Goal: Information Seeking & Learning: Learn about a topic

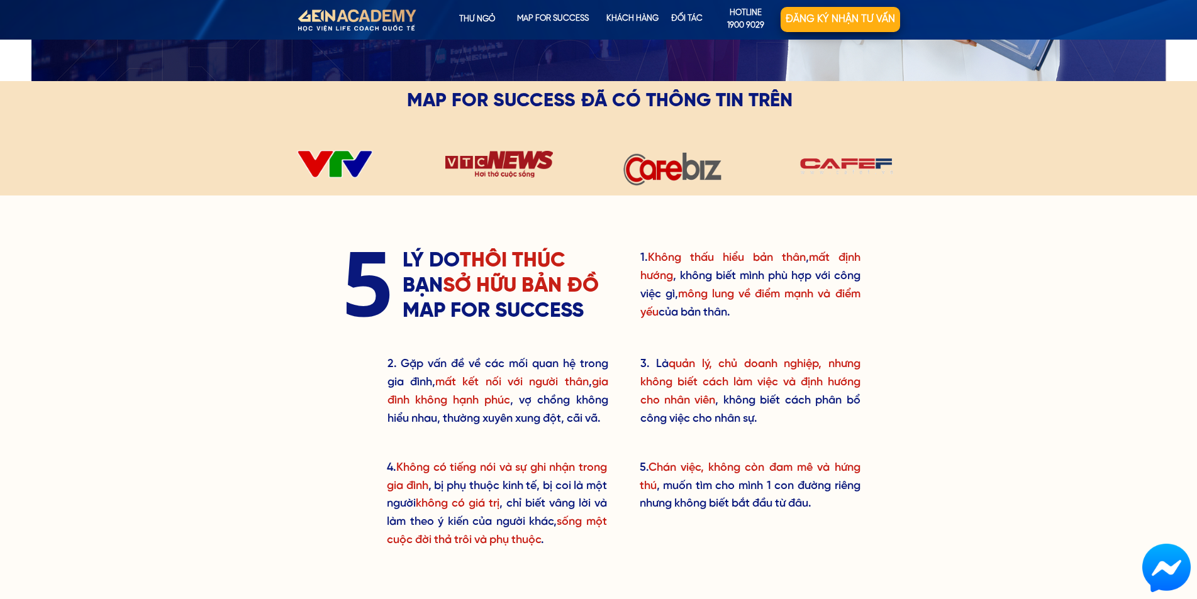
scroll to position [503, 0]
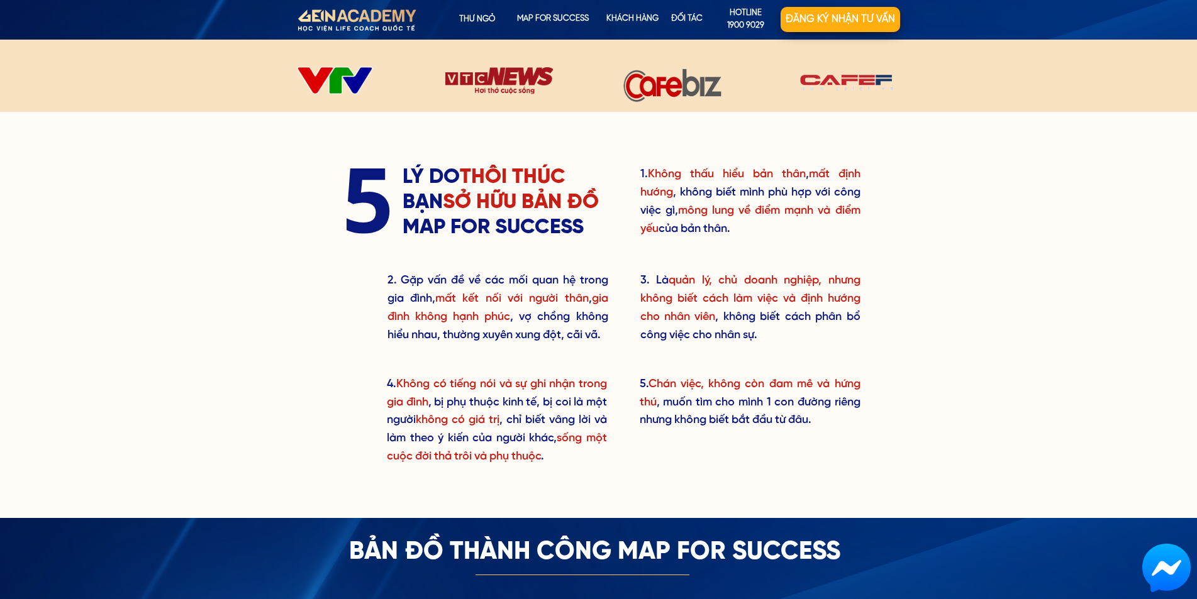
drag, startPoint x: 613, startPoint y: 68, endPoint x: 788, endPoint y: 104, distance: 179.2
click at [788, 103] on div at bounding box center [672, 80] width 455 height 60
drag, startPoint x: 600, startPoint y: 68, endPoint x: 734, endPoint y: 144, distance: 154.1
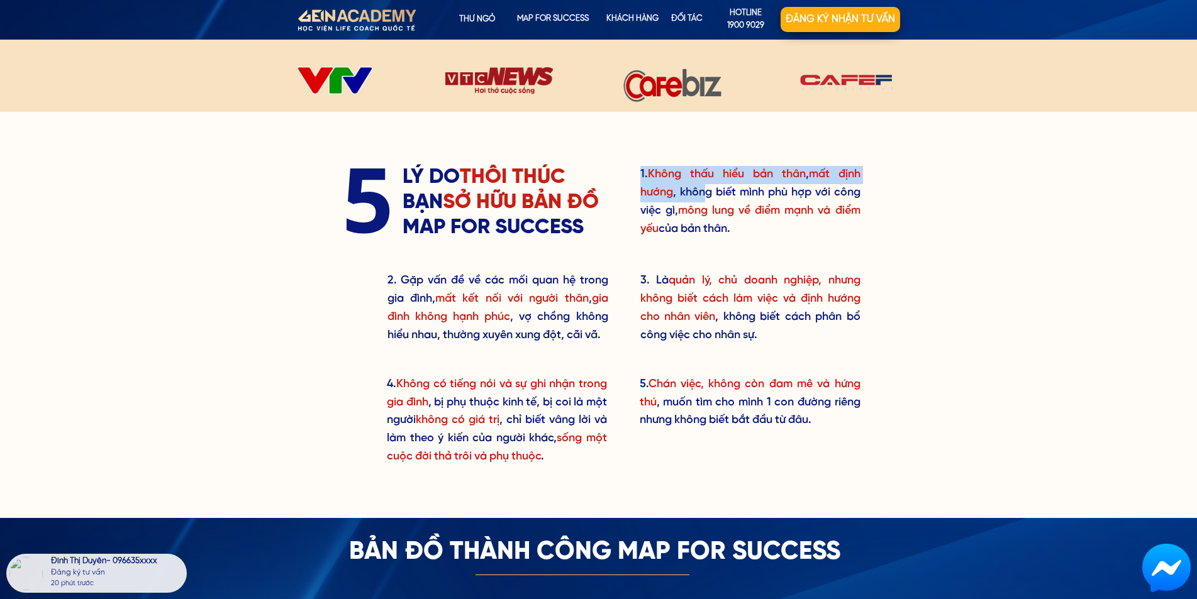
drag, startPoint x: 734, startPoint y: 144, endPoint x: 706, endPoint y: 192, distance: 55.6
click at [620, 157] on div "1. Không thấu hiểu bản thân , mất định hướng , không biết mình phù hợp với công…" at bounding box center [599, 315] width 604 height 406
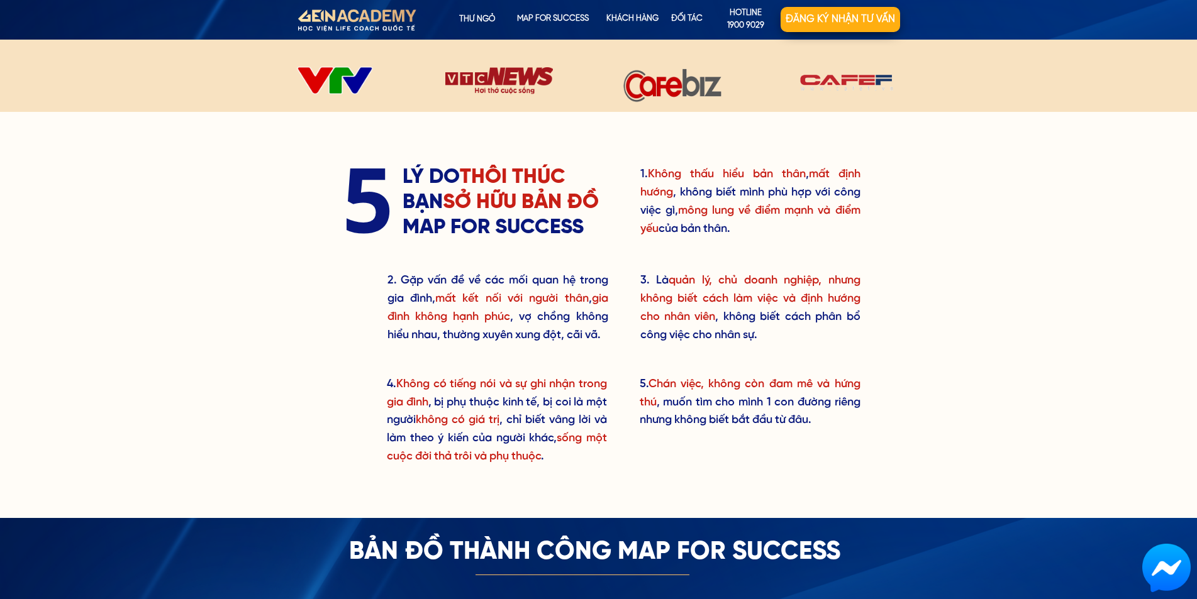
drag, startPoint x: 629, startPoint y: 163, endPoint x: 815, endPoint y: 460, distance: 350.4
click at [815, 460] on div "1. Không thấu hiểu bản thân , mất định hướng , không biết mình phù hợp với công…" at bounding box center [599, 315] width 604 height 406
drag, startPoint x: 326, startPoint y: 175, endPoint x: 686, endPoint y: 264, distance: 370.1
click at [686, 264] on div "1. Không thấu hiểu bản thân , mất định hướng , không biết mình phù hợp với công…" at bounding box center [599, 315] width 604 height 406
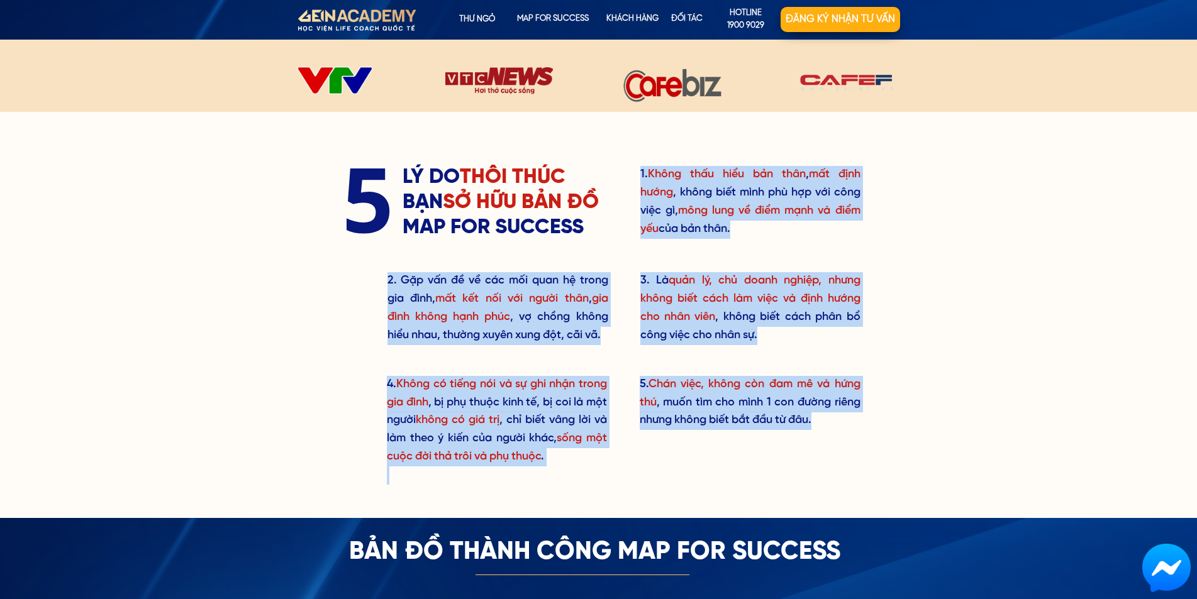
drag, startPoint x: 362, startPoint y: 179, endPoint x: 643, endPoint y: 255, distance: 290.8
click at [643, 255] on div "1. Không thấu hiểu bản thân , mất định hướng , không biết mình phù hợp với công…" at bounding box center [599, 315] width 604 height 406
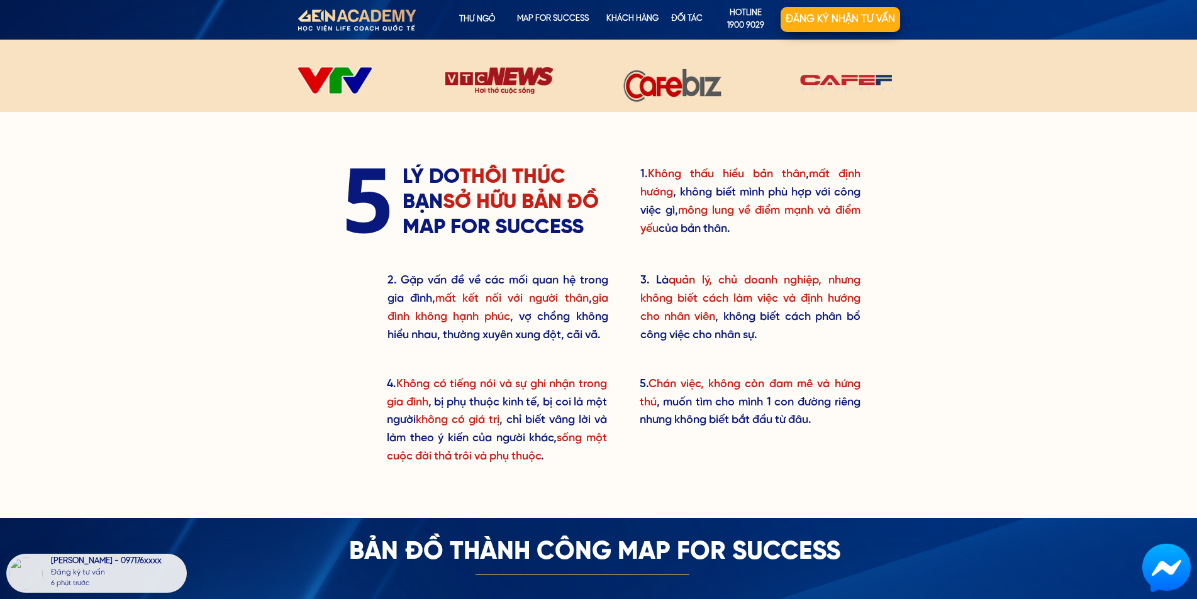
click at [608, 199] on div "1. Không thấu hiểu bản thân , mất định hướng , không biết mình phù hợp với công…" at bounding box center [599, 315] width 604 height 406
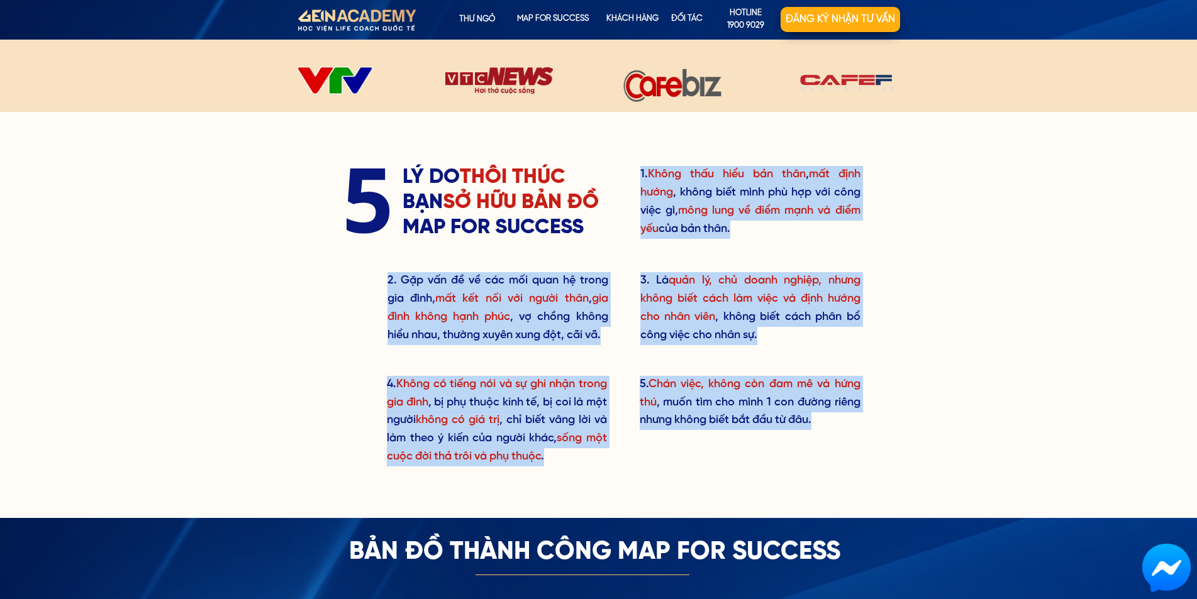
drag, startPoint x: 616, startPoint y: 182, endPoint x: 604, endPoint y: 484, distance: 302.8
click at [604, 484] on div "1. Không thấu hiểu bản thân , mất định hướng , không biết mình phù hợp với công…" at bounding box center [599, 315] width 604 height 406
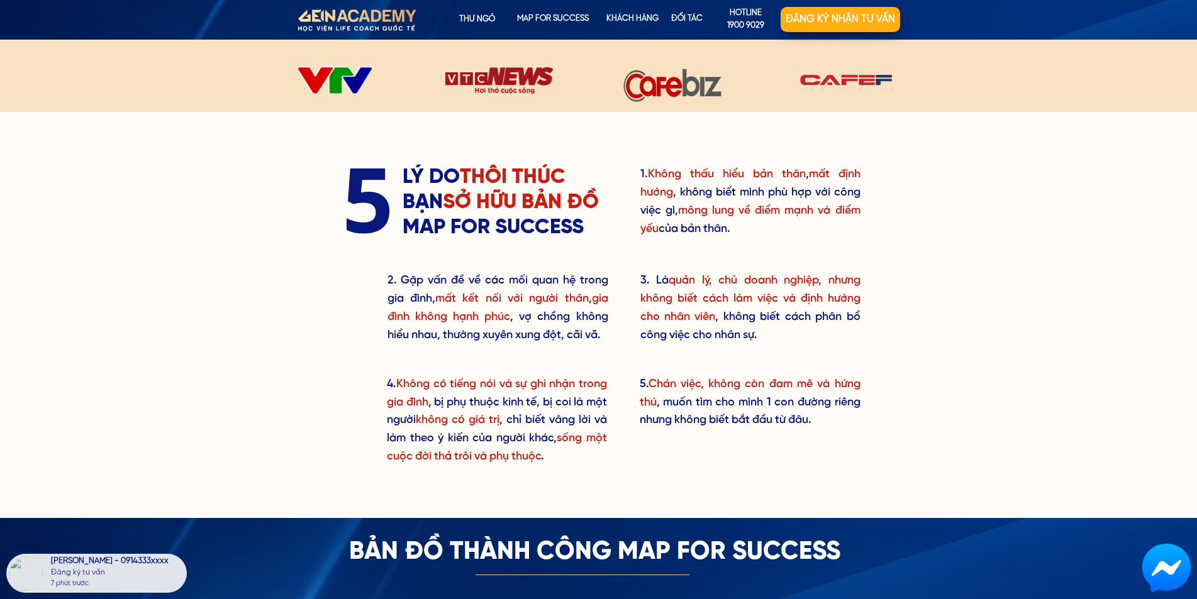
drag, startPoint x: 687, startPoint y: 454, endPoint x: 683, endPoint y: 152, distance: 301.9
click at [683, 152] on div "1. Không thấu hiểu bản thân , mất định hướng , không biết mình phù hợp với công…" at bounding box center [599, 315] width 604 height 406
